Goal: Navigation & Orientation: Find specific page/section

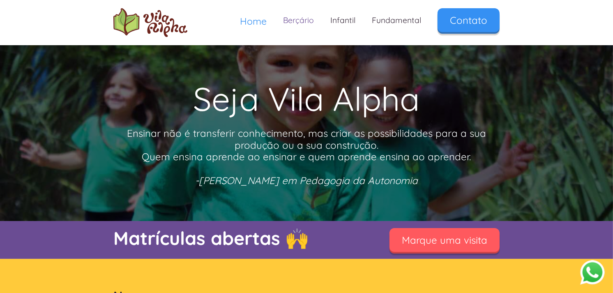
click at [303, 23] on link "Berçário" at bounding box center [298, 20] width 47 height 24
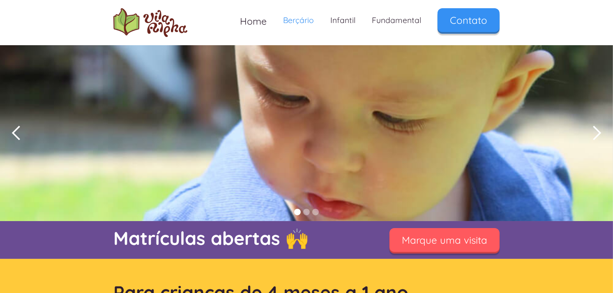
click at [597, 126] on div "next slide" at bounding box center [596, 133] width 16 height 16
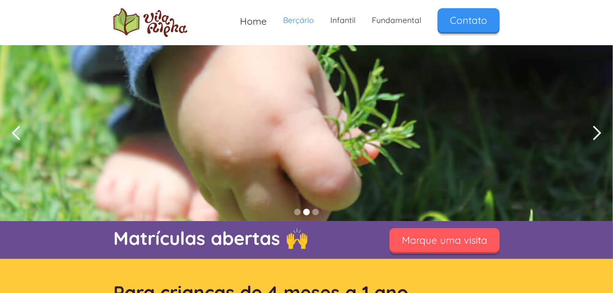
click at [597, 126] on div "next slide" at bounding box center [596, 133] width 16 height 16
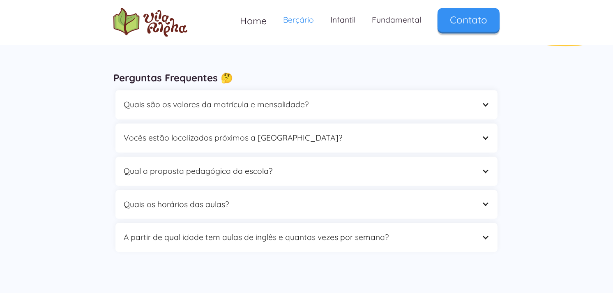
scroll to position [1368, 0]
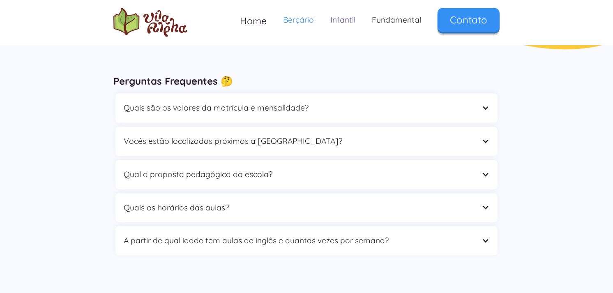
click at [333, 17] on link "Infantil" at bounding box center [342, 20] width 41 height 24
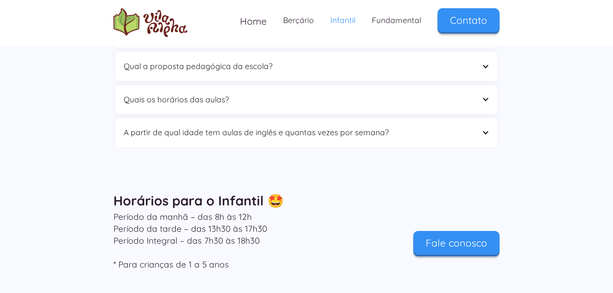
scroll to position [2712, 0]
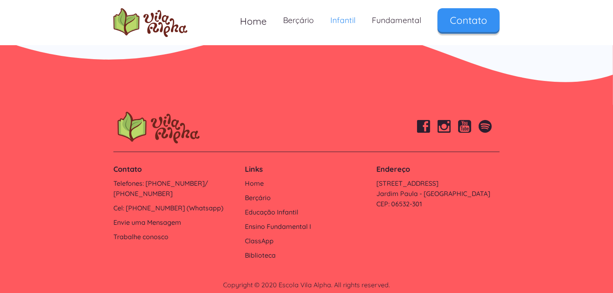
click at [461, 120] on img at bounding box center [464, 126] width 13 height 13
click at [305, 18] on link "Berçário" at bounding box center [298, 20] width 47 height 24
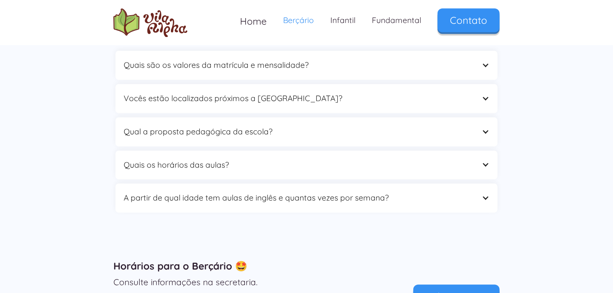
scroll to position [1414, 0]
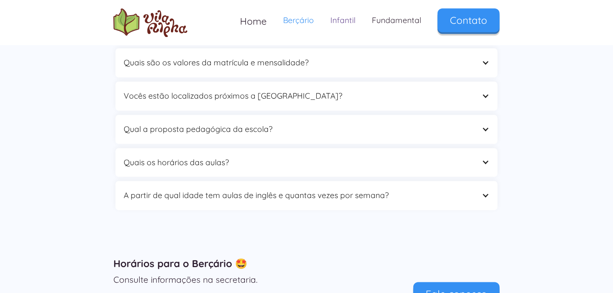
click at [346, 19] on link "Infantil" at bounding box center [342, 20] width 41 height 24
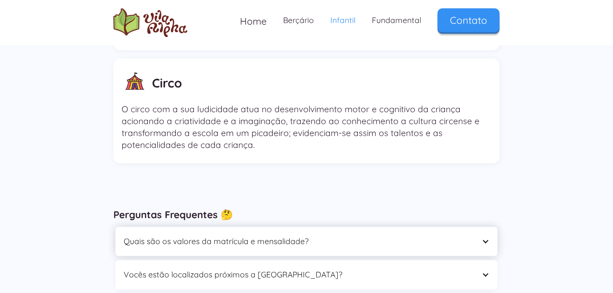
scroll to position [2372, 0]
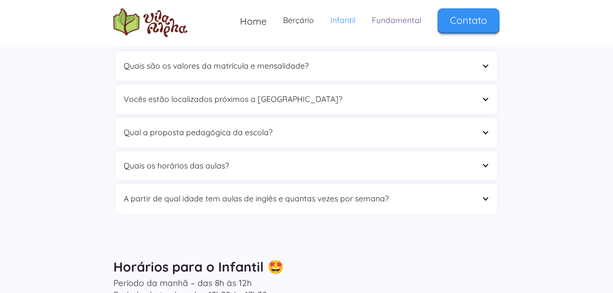
click at [399, 22] on link "Fundamental" at bounding box center [396, 20] width 66 height 24
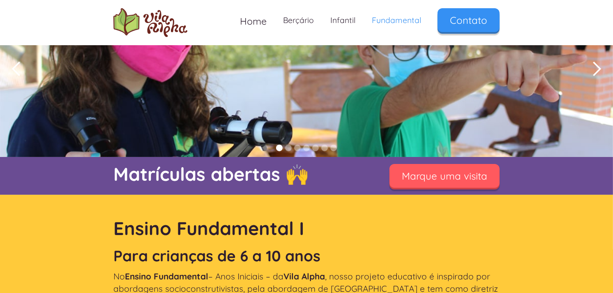
scroll to position [46, 0]
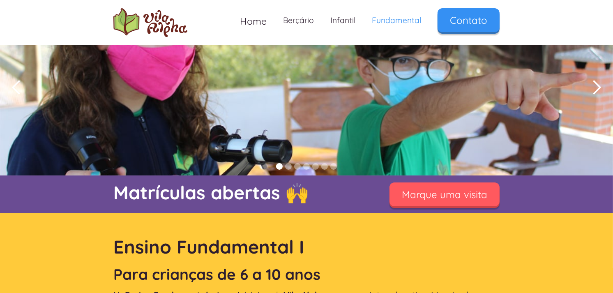
click at [587, 83] on div "next slide" at bounding box center [596, 88] width 33 height 176
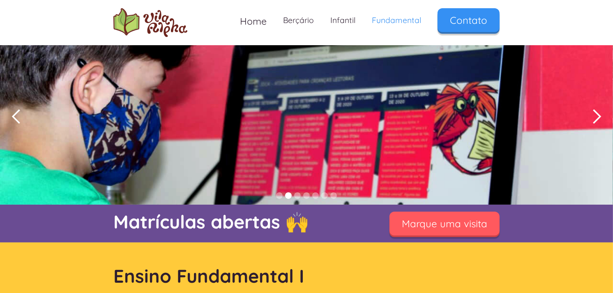
scroll to position [0, 0]
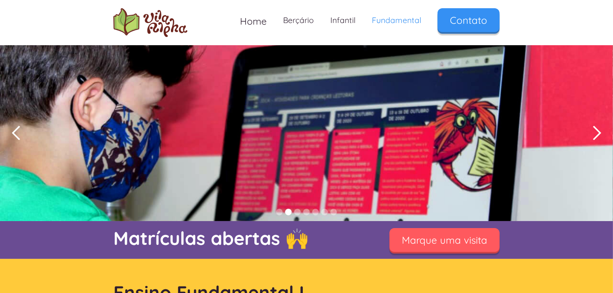
click at [588, 126] on div "next slide" at bounding box center [596, 133] width 16 height 16
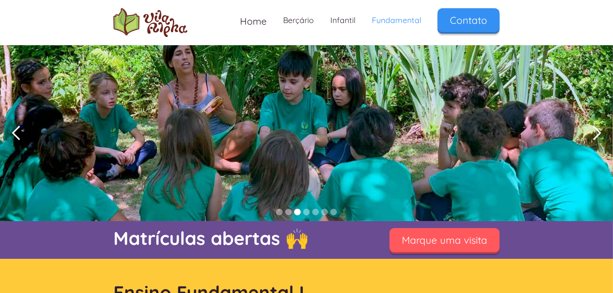
click at [588, 126] on div "next slide" at bounding box center [596, 133] width 16 height 16
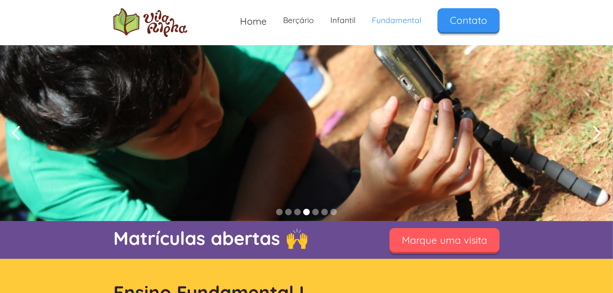
click at [588, 126] on div "next slide" at bounding box center [596, 133] width 16 height 16
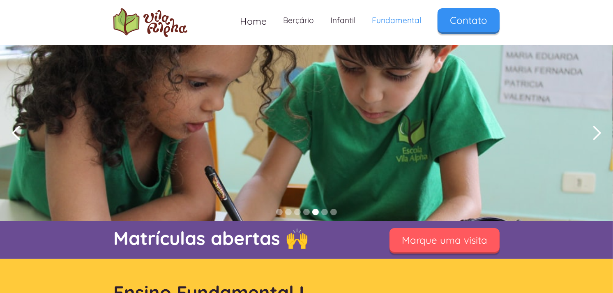
click at [588, 126] on div "next slide" at bounding box center [596, 133] width 16 height 16
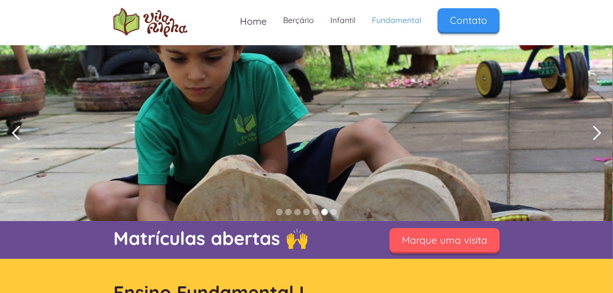
click at [588, 126] on div "next slide" at bounding box center [596, 133] width 16 height 16
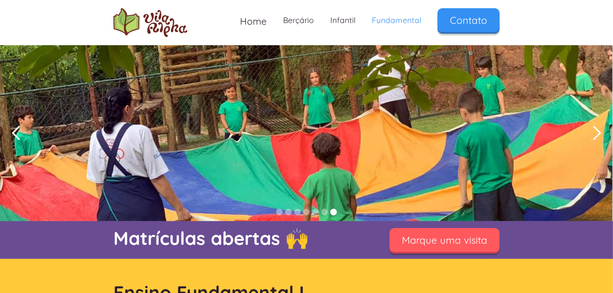
click at [588, 126] on div "next slide" at bounding box center [596, 133] width 16 height 16
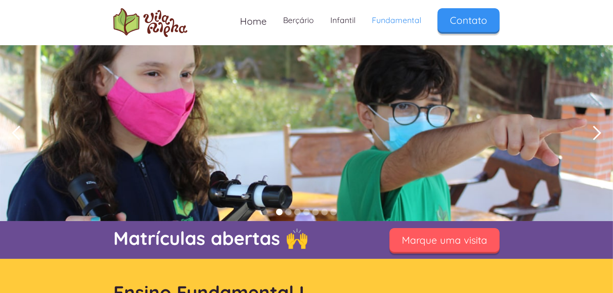
click at [588, 126] on div "next slide" at bounding box center [596, 133] width 16 height 16
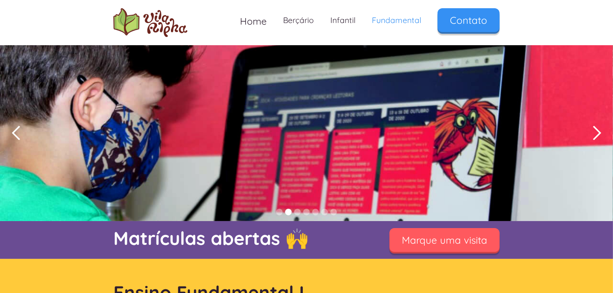
click at [588, 126] on div "next slide" at bounding box center [596, 133] width 16 height 16
